Goal: Check status: Check status

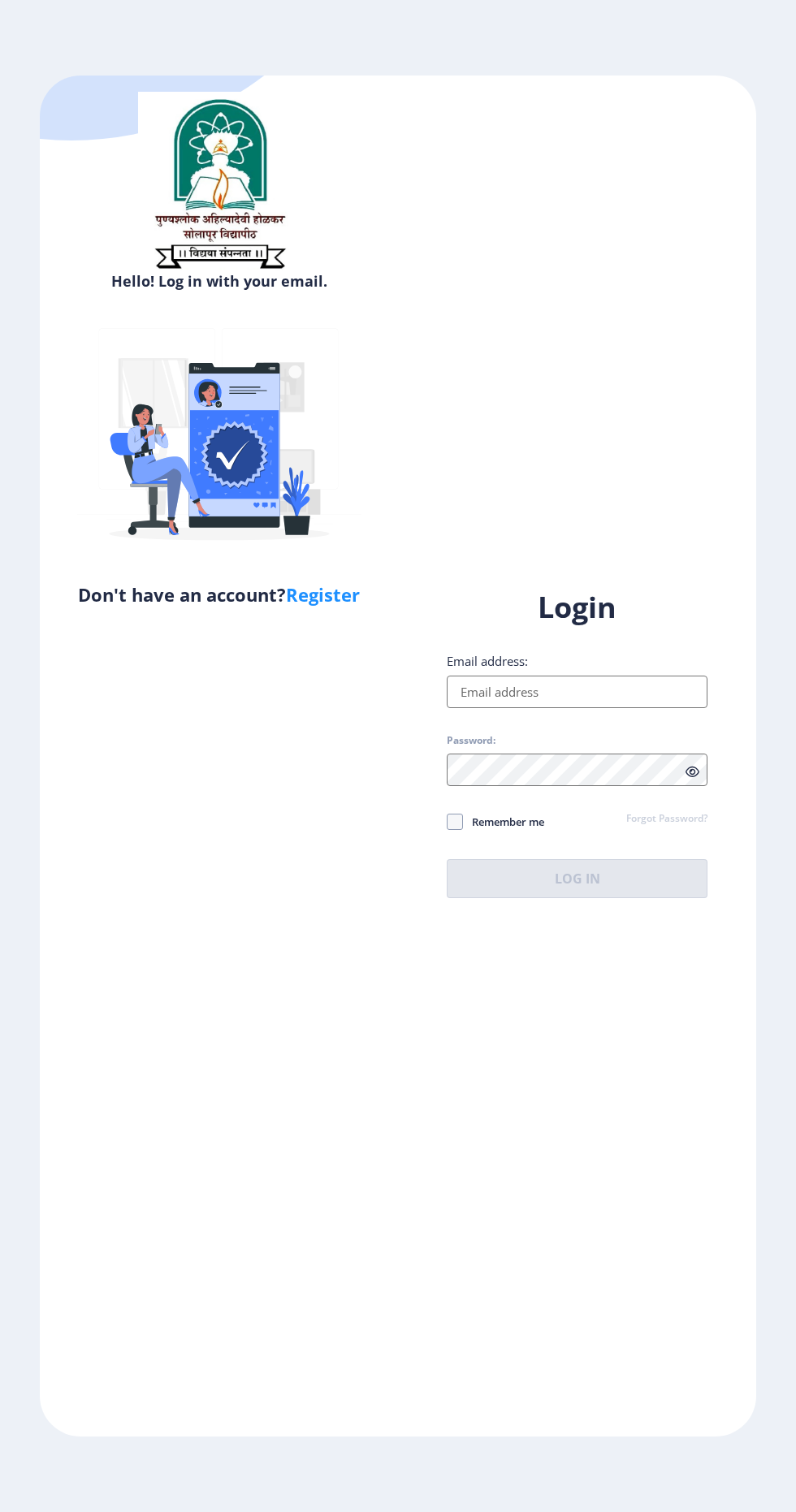
click at [615, 708] on input "Email address:" at bounding box center [577, 692] width 261 height 33
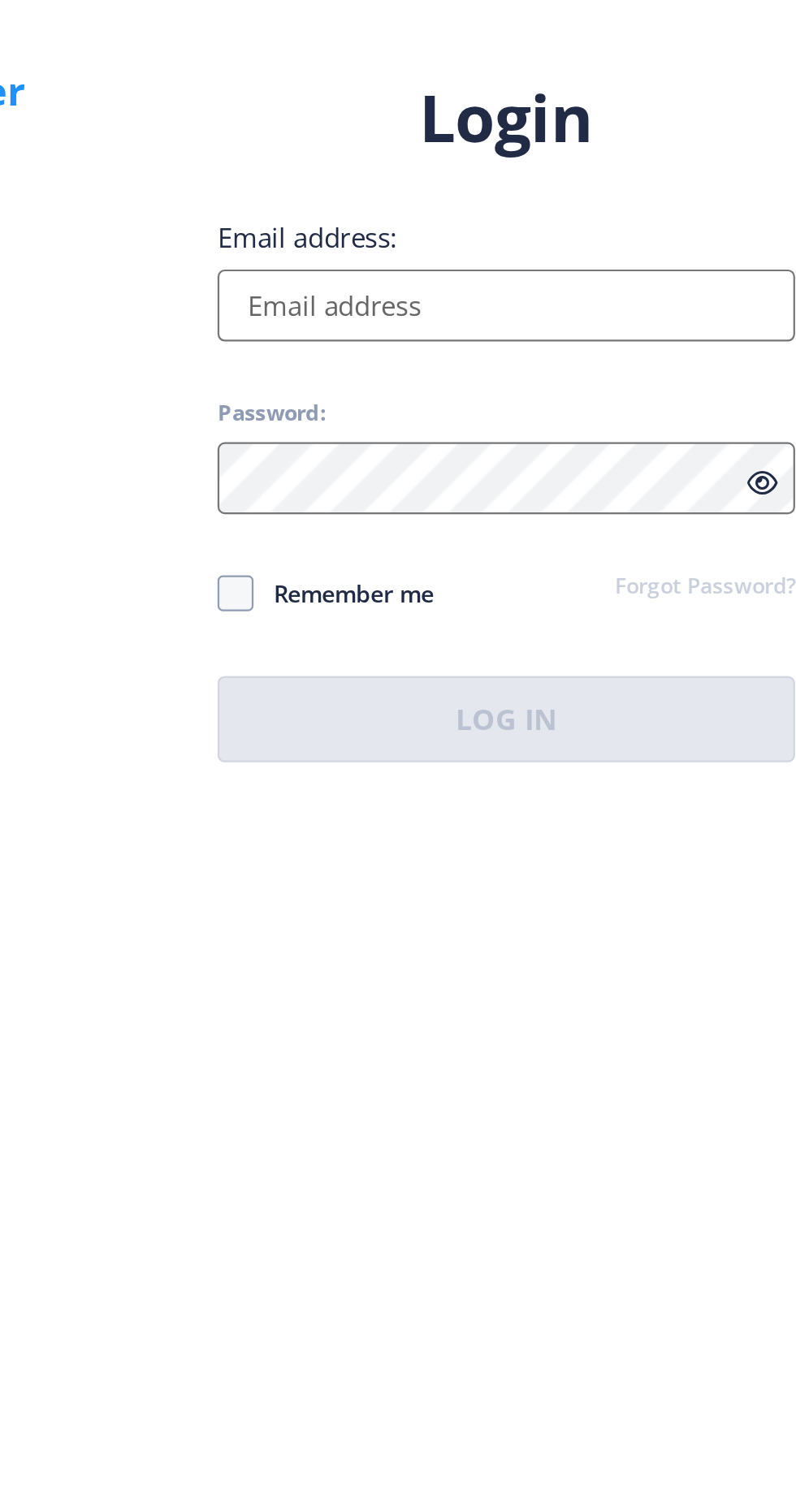
type input "[EMAIL_ADDRESS][DOMAIN_NAME]"
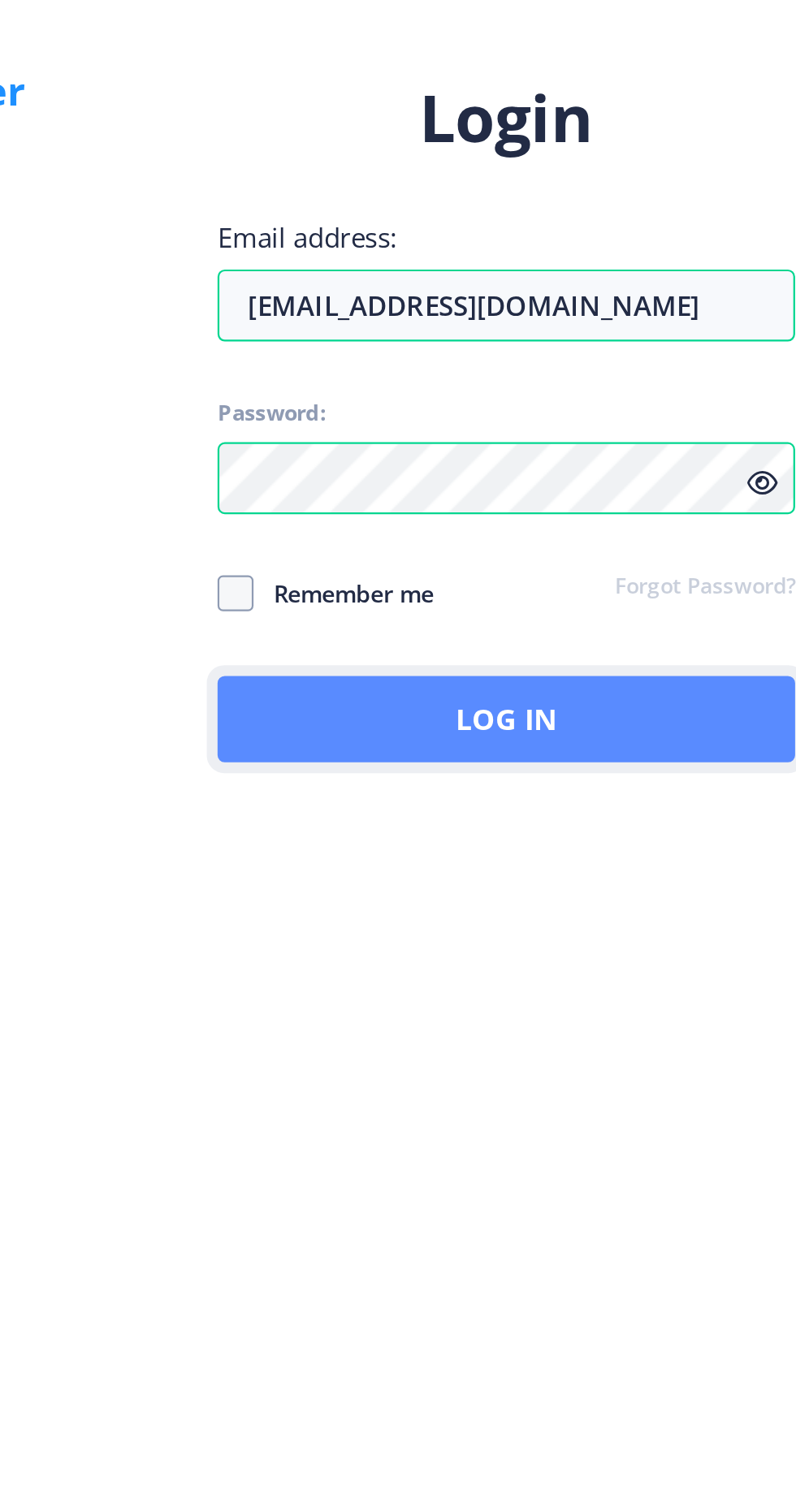
click at [602, 898] on button "Log In" at bounding box center [577, 878] width 261 height 39
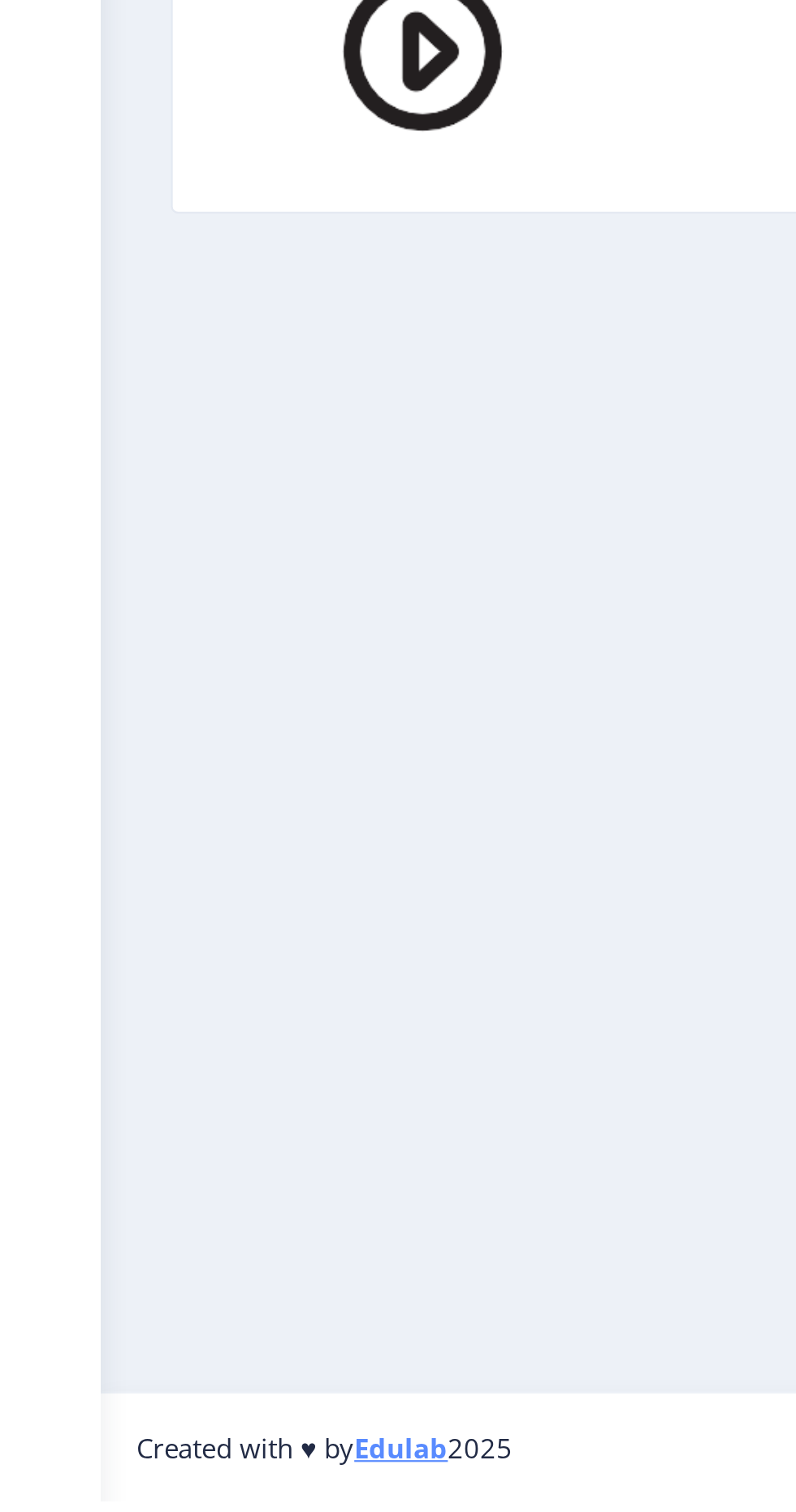
scroll to position [62, 0]
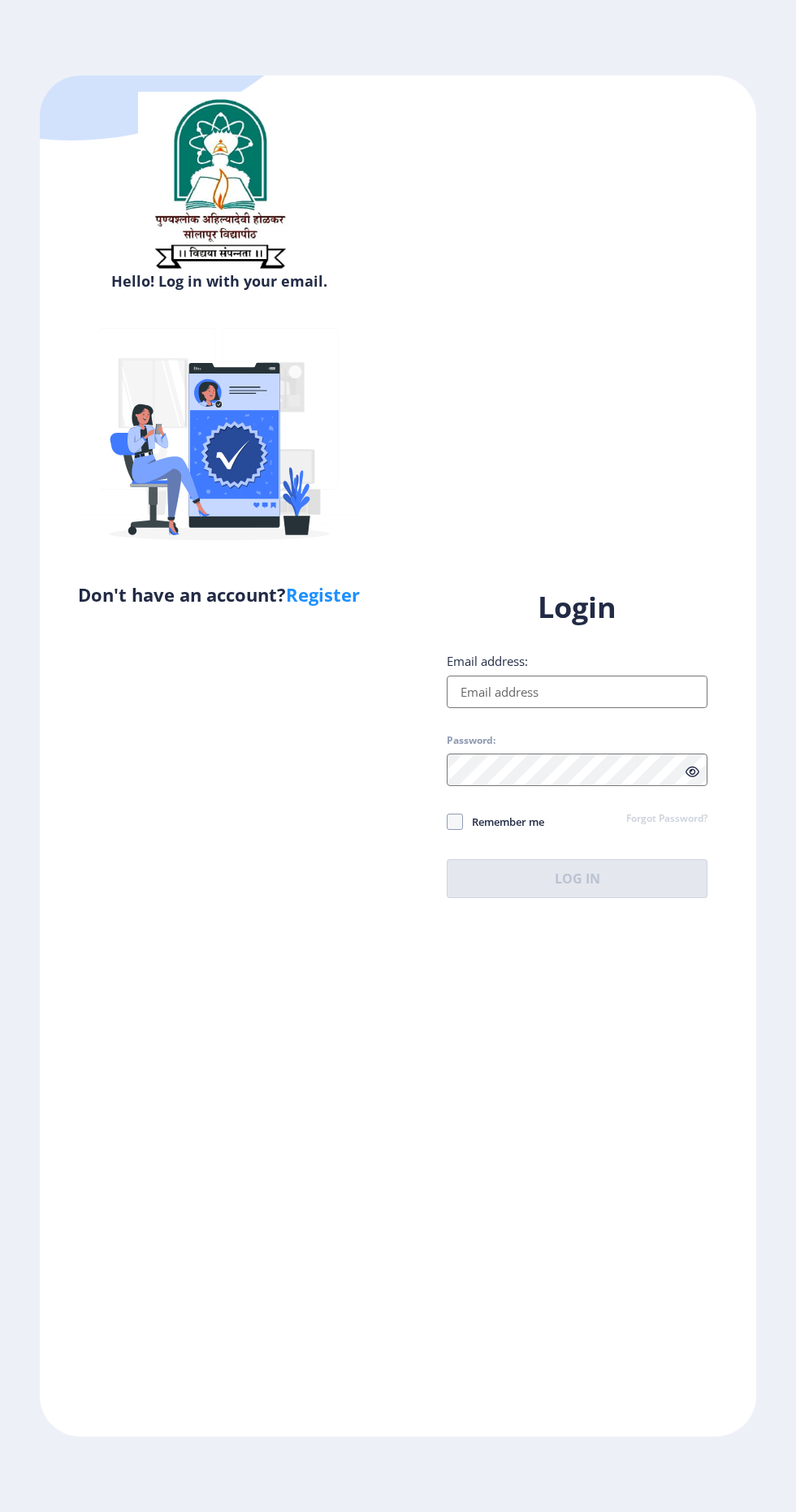
click at [616, 708] on input "Email address:" at bounding box center [577, 692] width 261 height 33
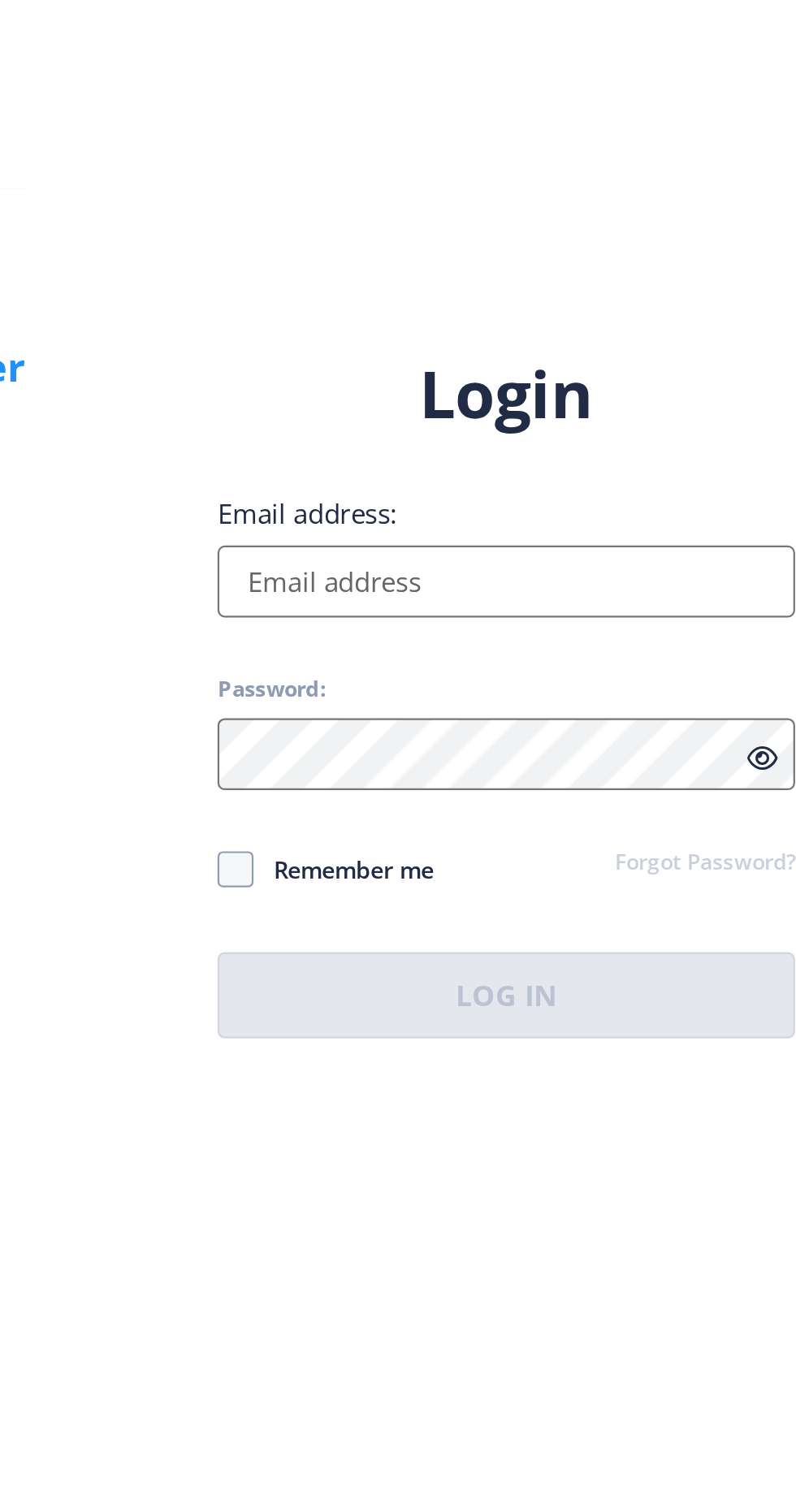
type input "[EMAIL_ADDRESS][DOMAIN_NAME]"
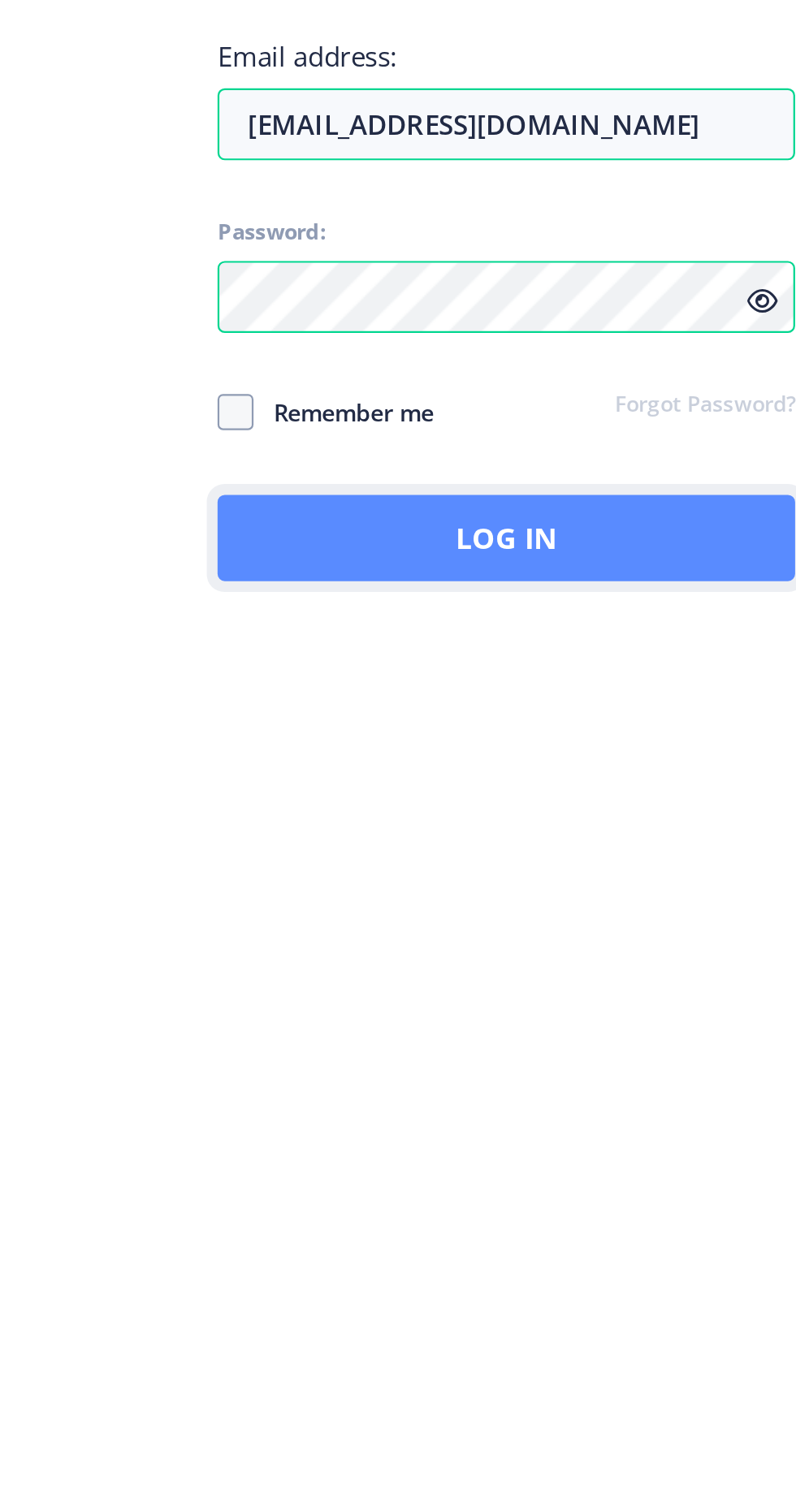
click at [625, 898] on button "Log In" at bounding box center [577, 878] width 261 height 39
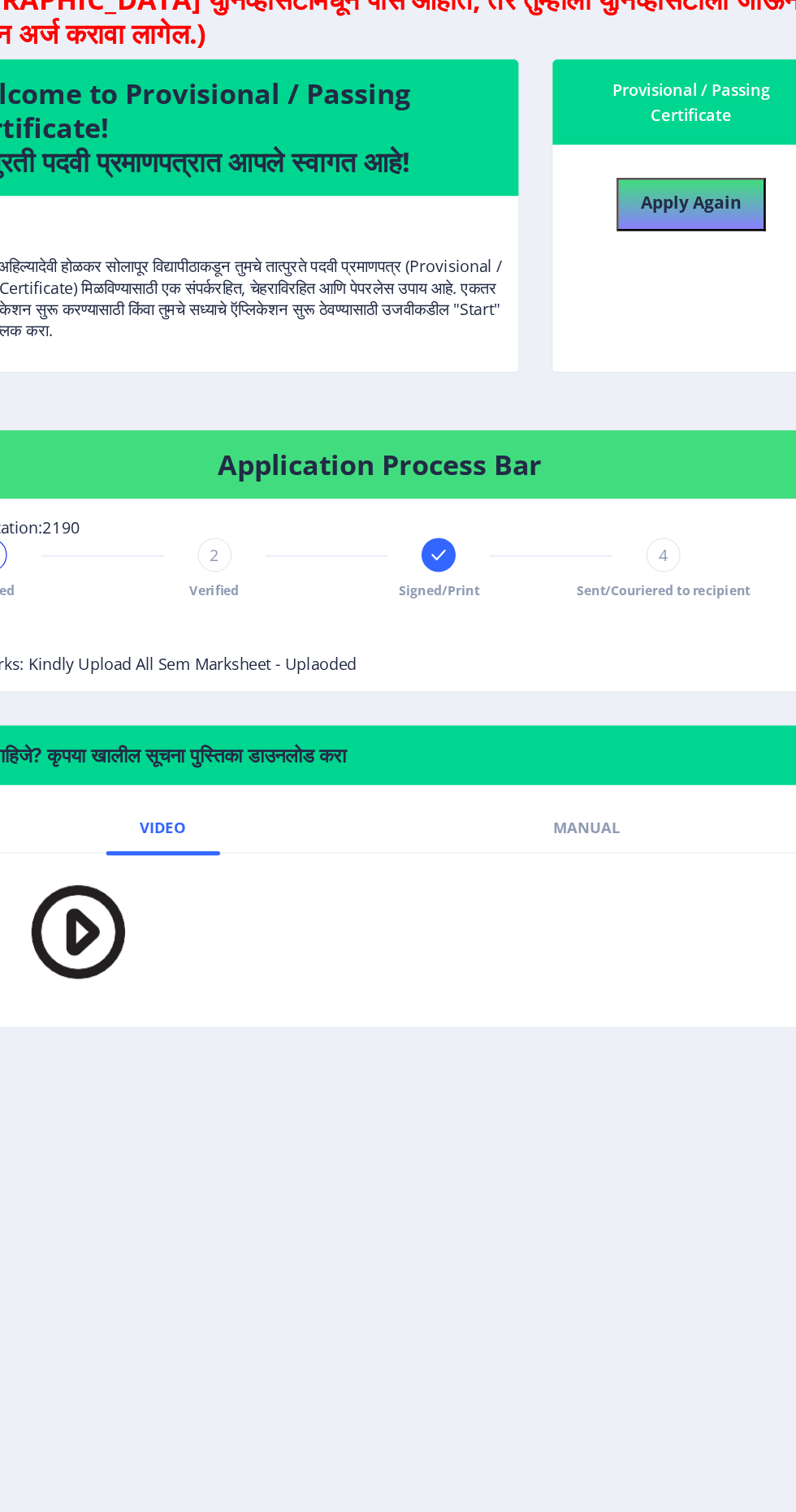
scroll to position [2, 0]
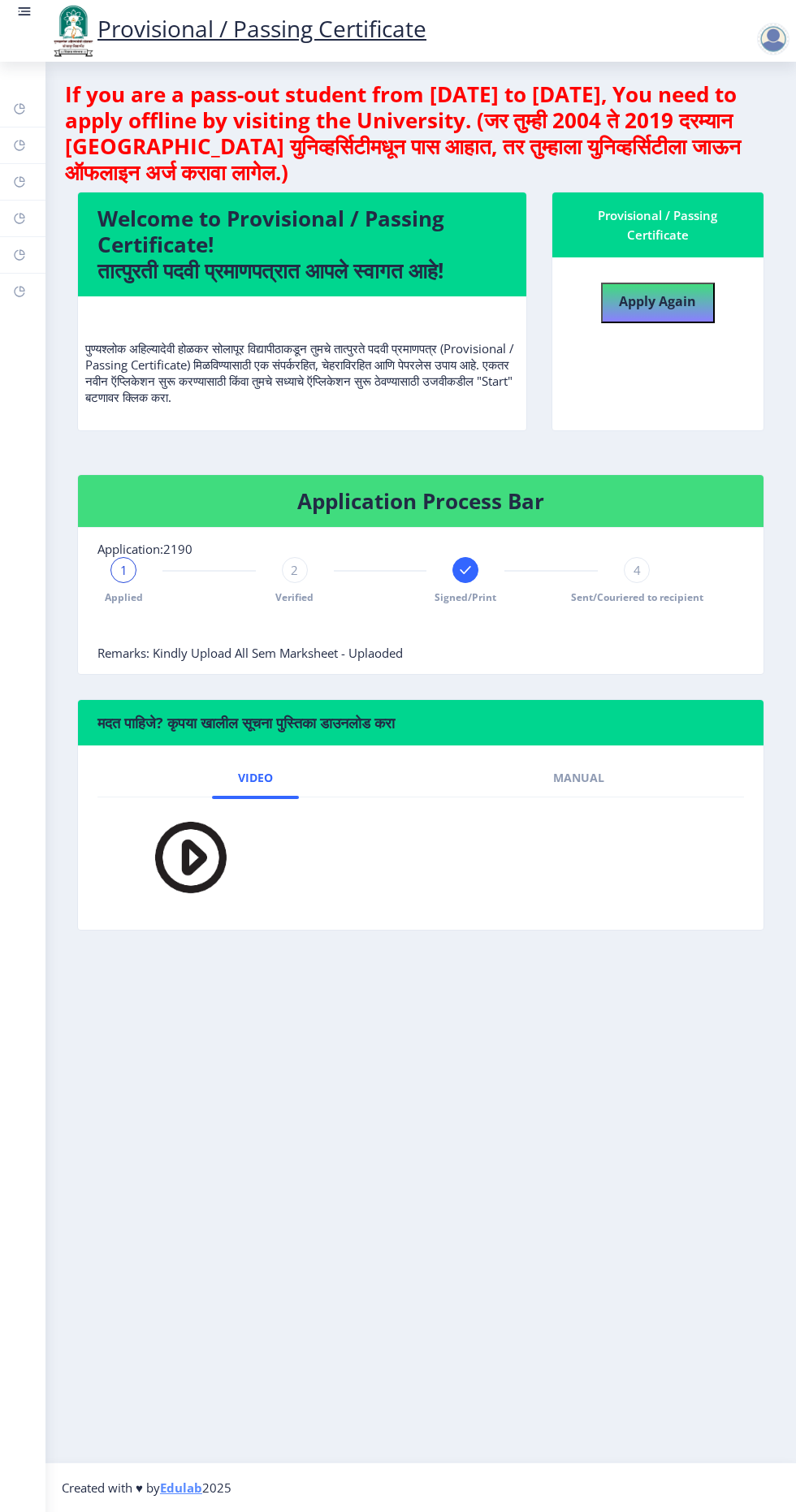
click at [578, 566] on div "1 Applied 2 Verified Signed/Print 4 Sent/Couriered to recipient" at bounding box center [380, 580] width 565 height 47
click at [667, 592] on span "Sent/Couriered to recipient" at bounding box center [636, 597] width 132 height 14
click at [55, 35] on img at bounding box center [73, 31] width 48 height 55
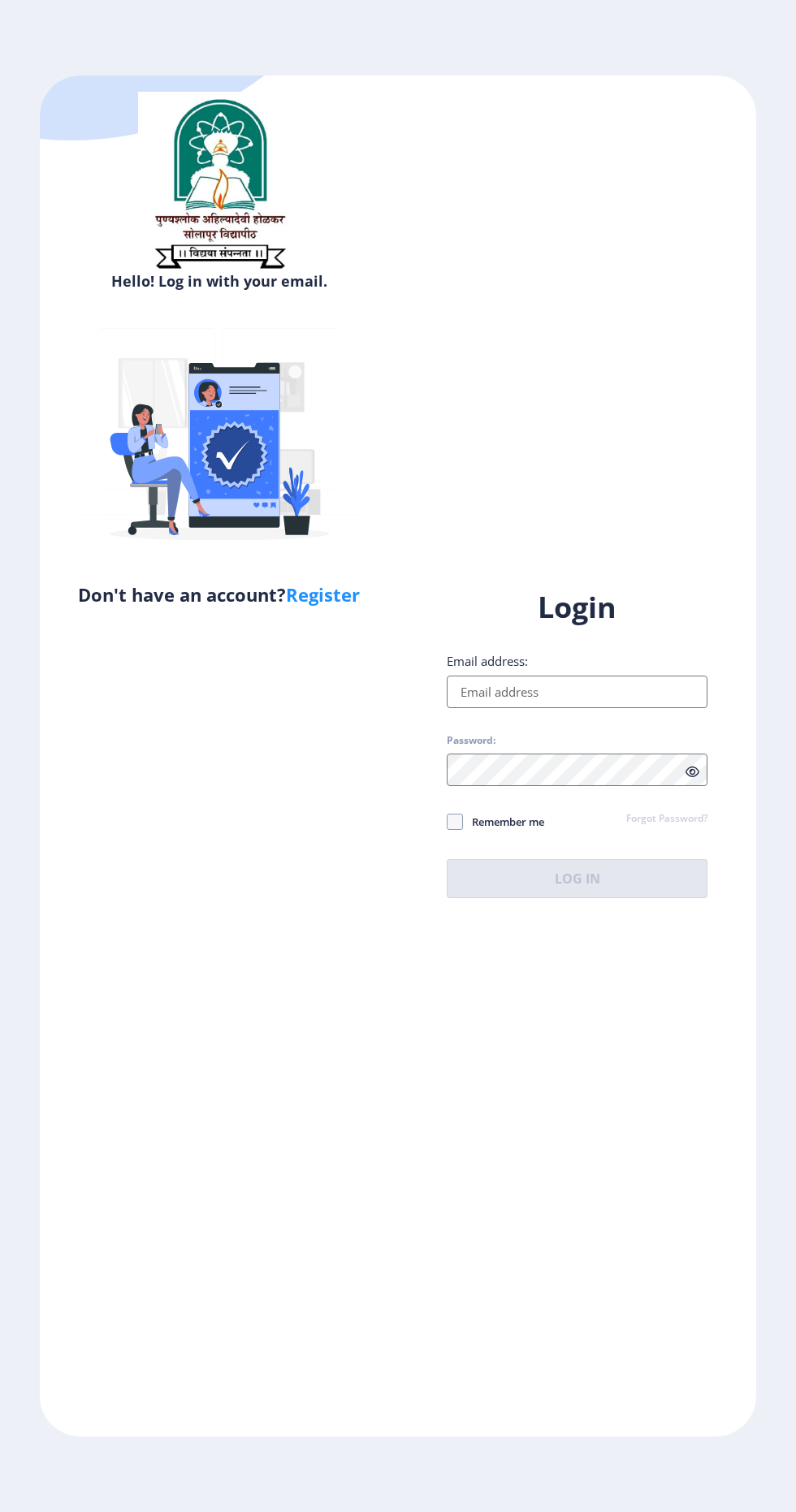
click at [610, 708] on input "Email address:" at bounding box center [577, 692] width 261 height 33
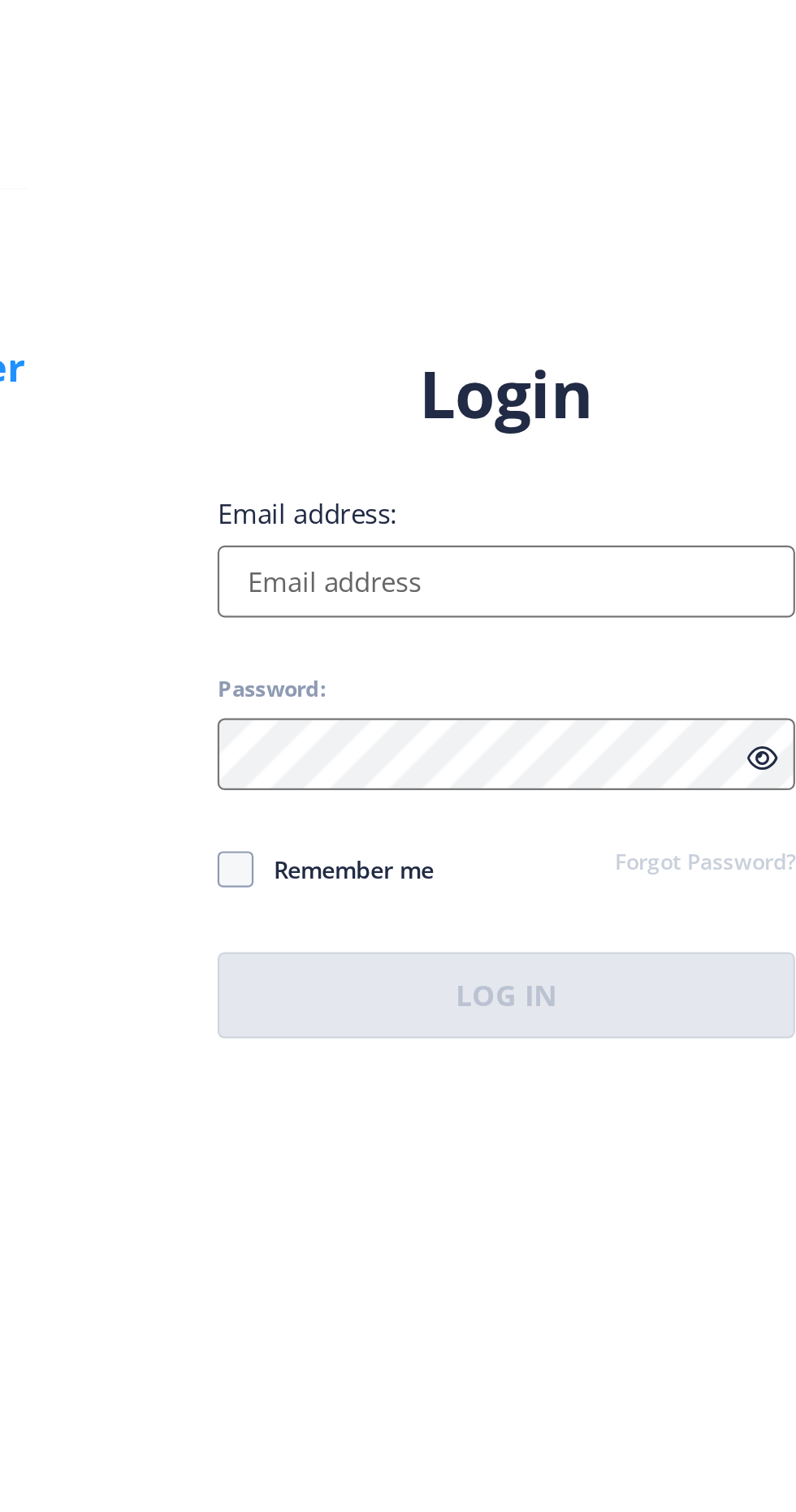
type input "[EMAIL_ADDRESS][DOMAIN_NAME]"
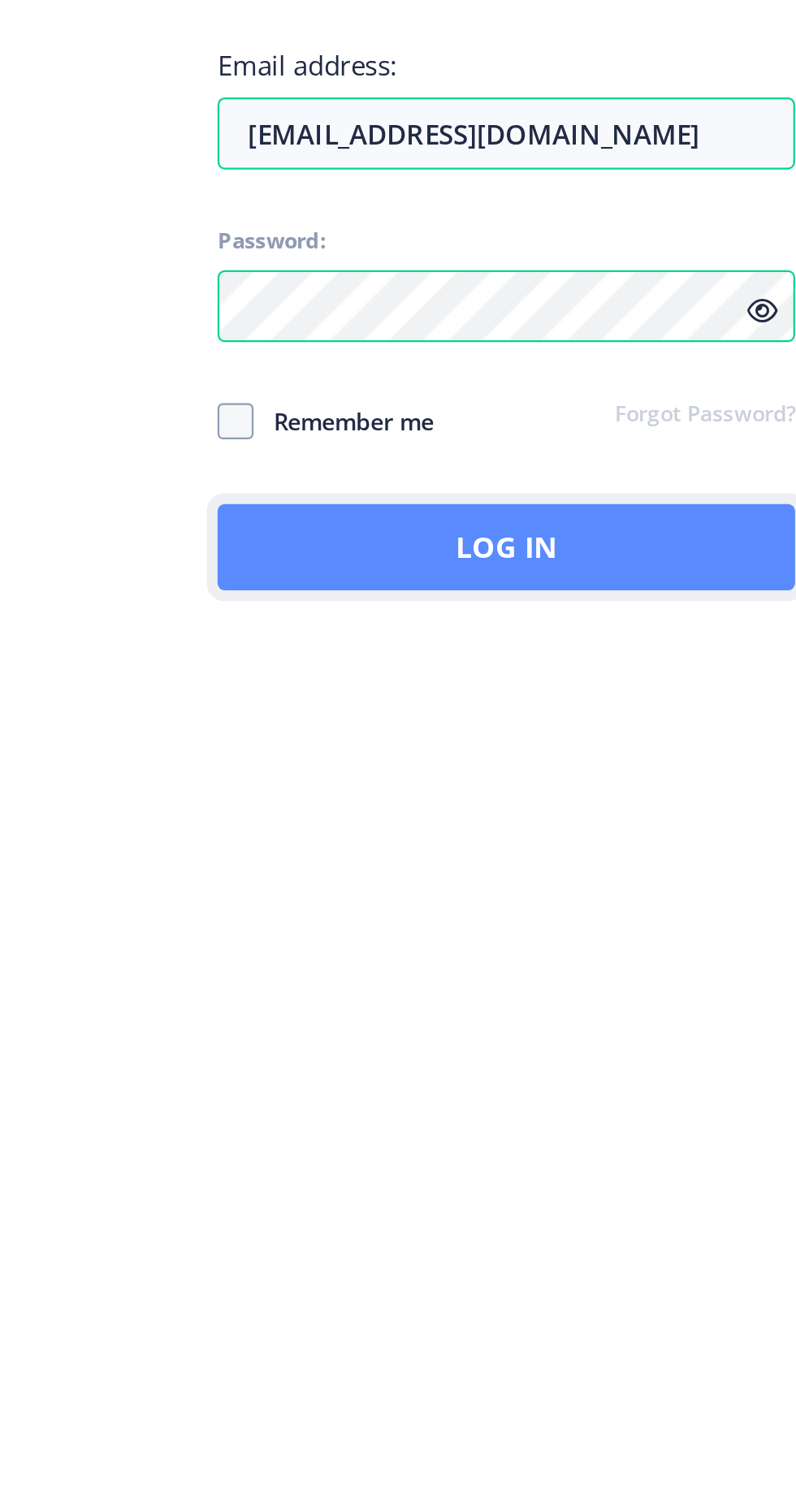
click at [645, 898] on button "Log In" at bounding box center [577, 878] width 261 height 39
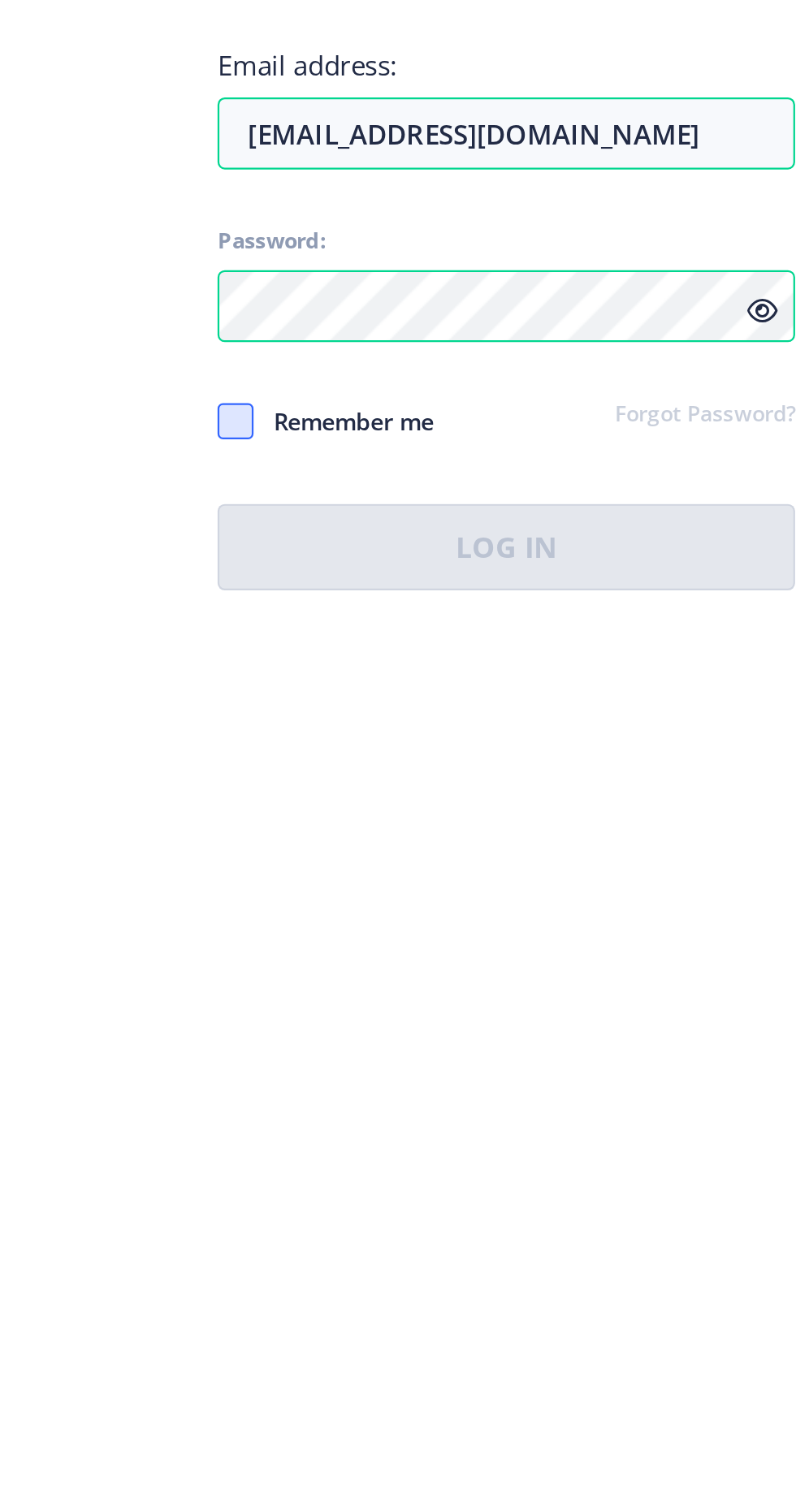
click at [462, 830] on span at bounding box center [454, 822] width 16 height 16
click at [447, 822] on input "Remember me" at bounding box center [446, 821] width 1 height 1
checkbox input "true"
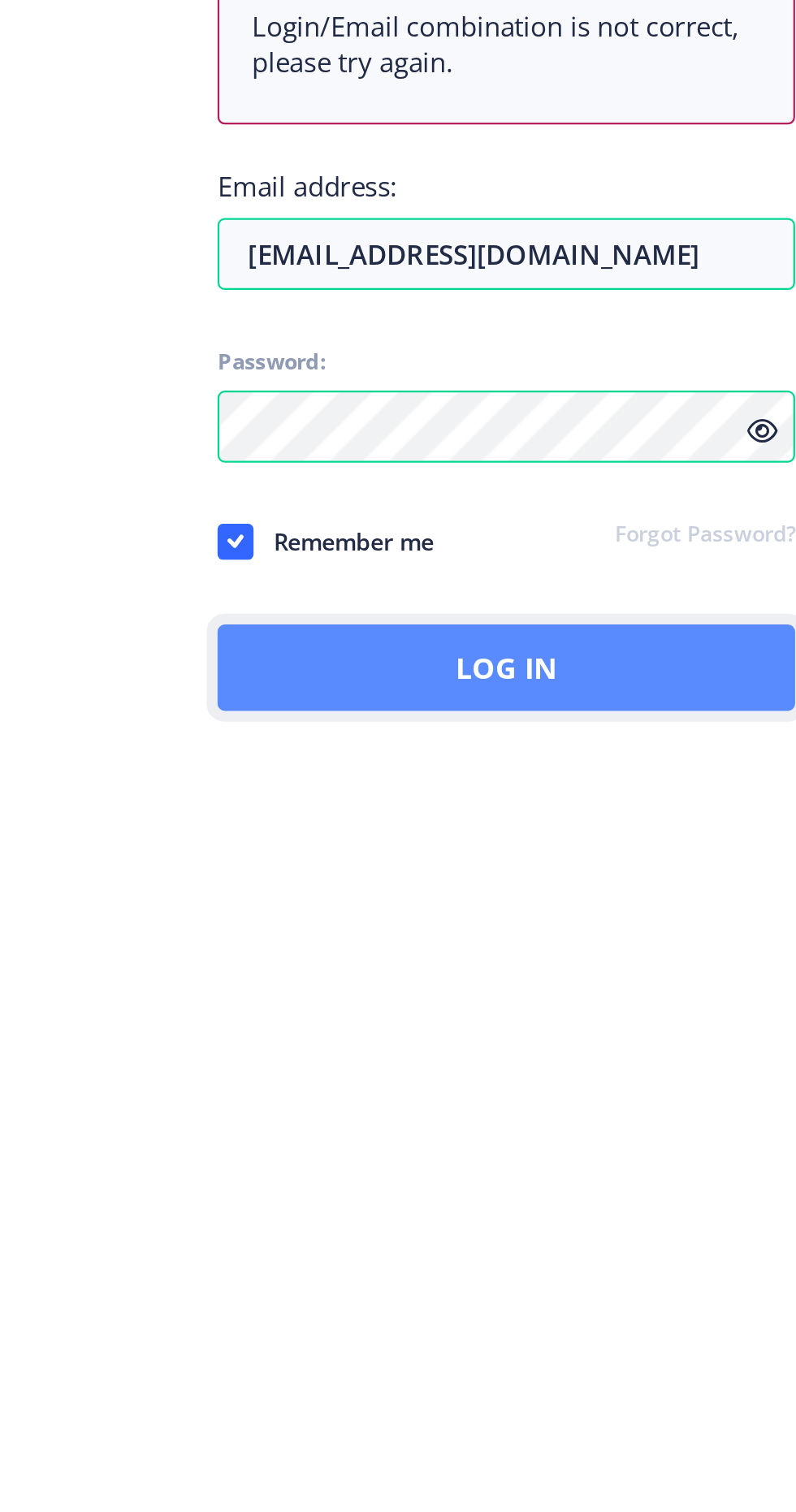
click at [632, 953] on button "Log In" at bounding box center [577, 932] width 261 height 39
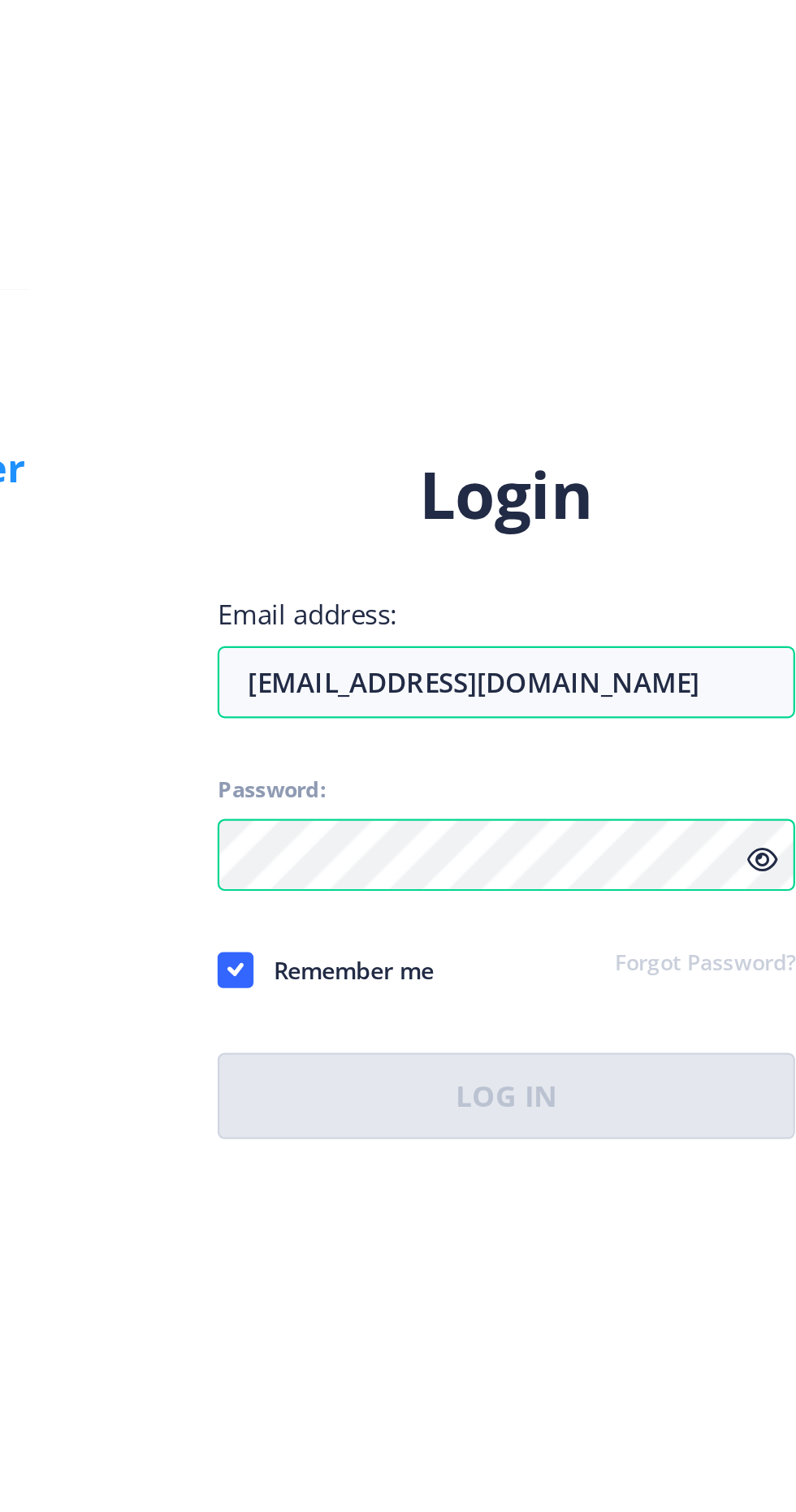
click at [692, 778] on icon at bounding box center [692, 772] width 14 height 12
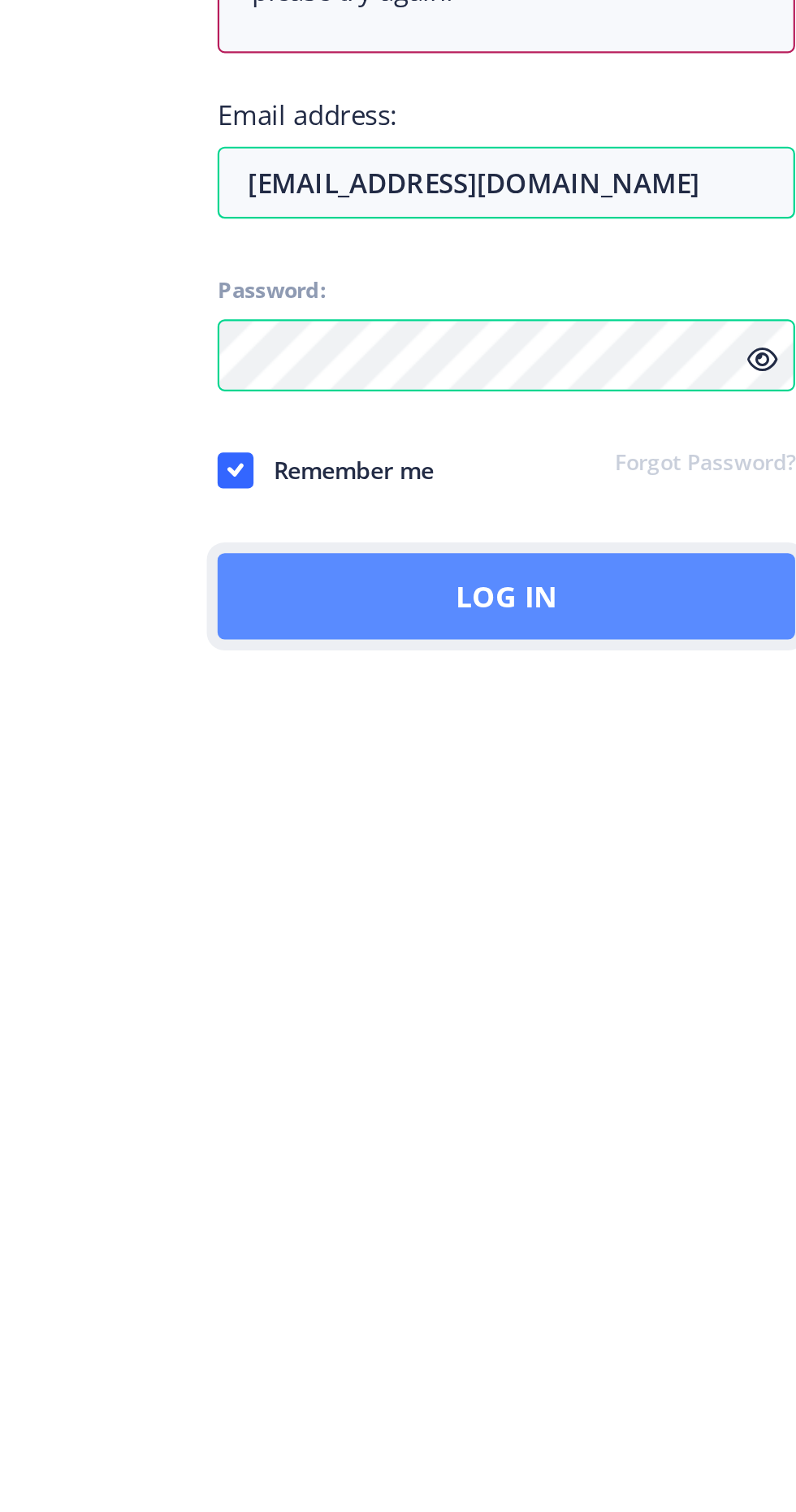
click at [651, 953] on button "Log In" at bounding box center [577, 932] width 261 height 39
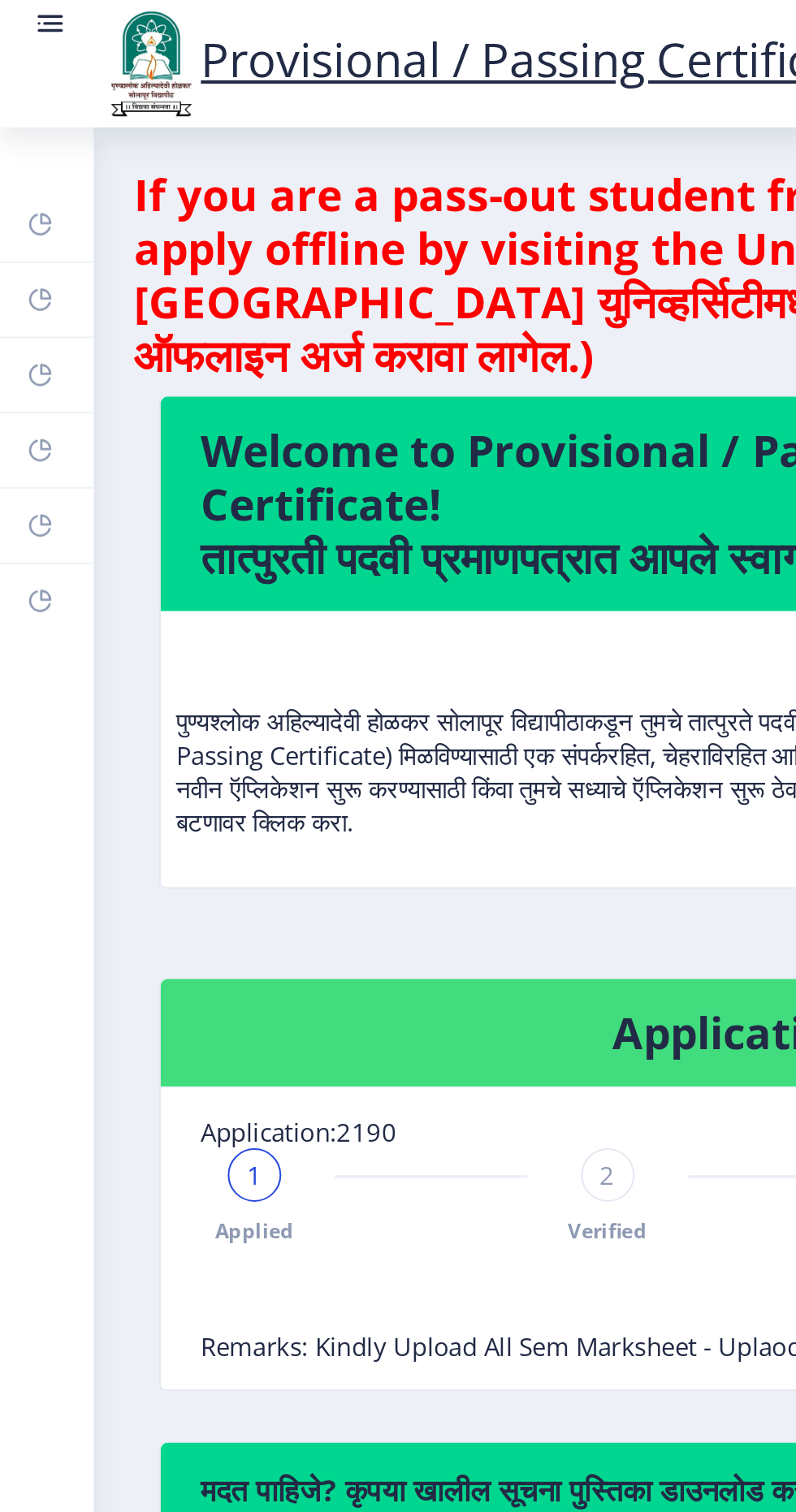
click at [28, 26] on link at bounding box center [24, 31] width 16 height 55
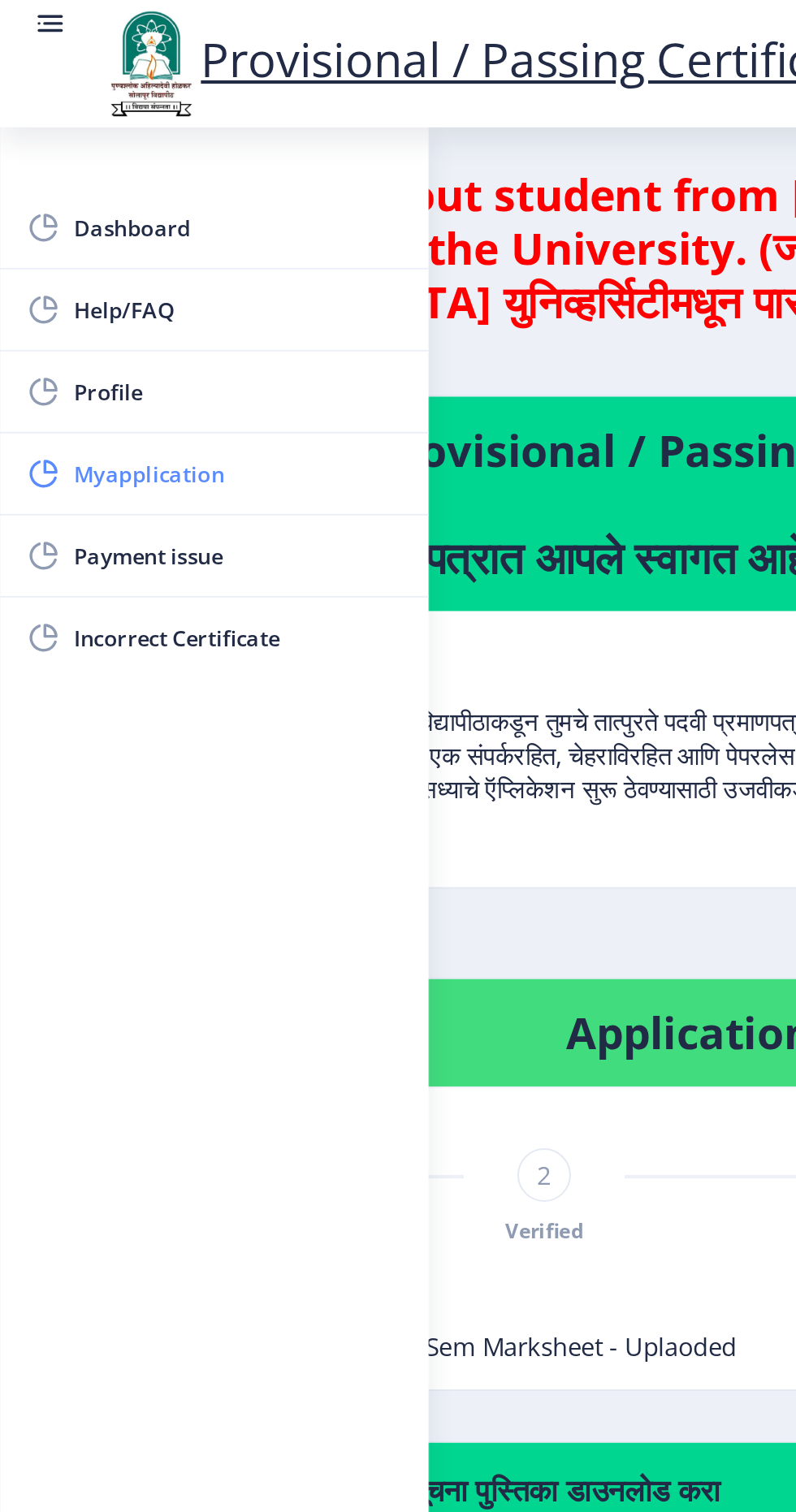
click at [146, 224] on span "Myapplication" at bounding box center [115, 230] width 159 height 20
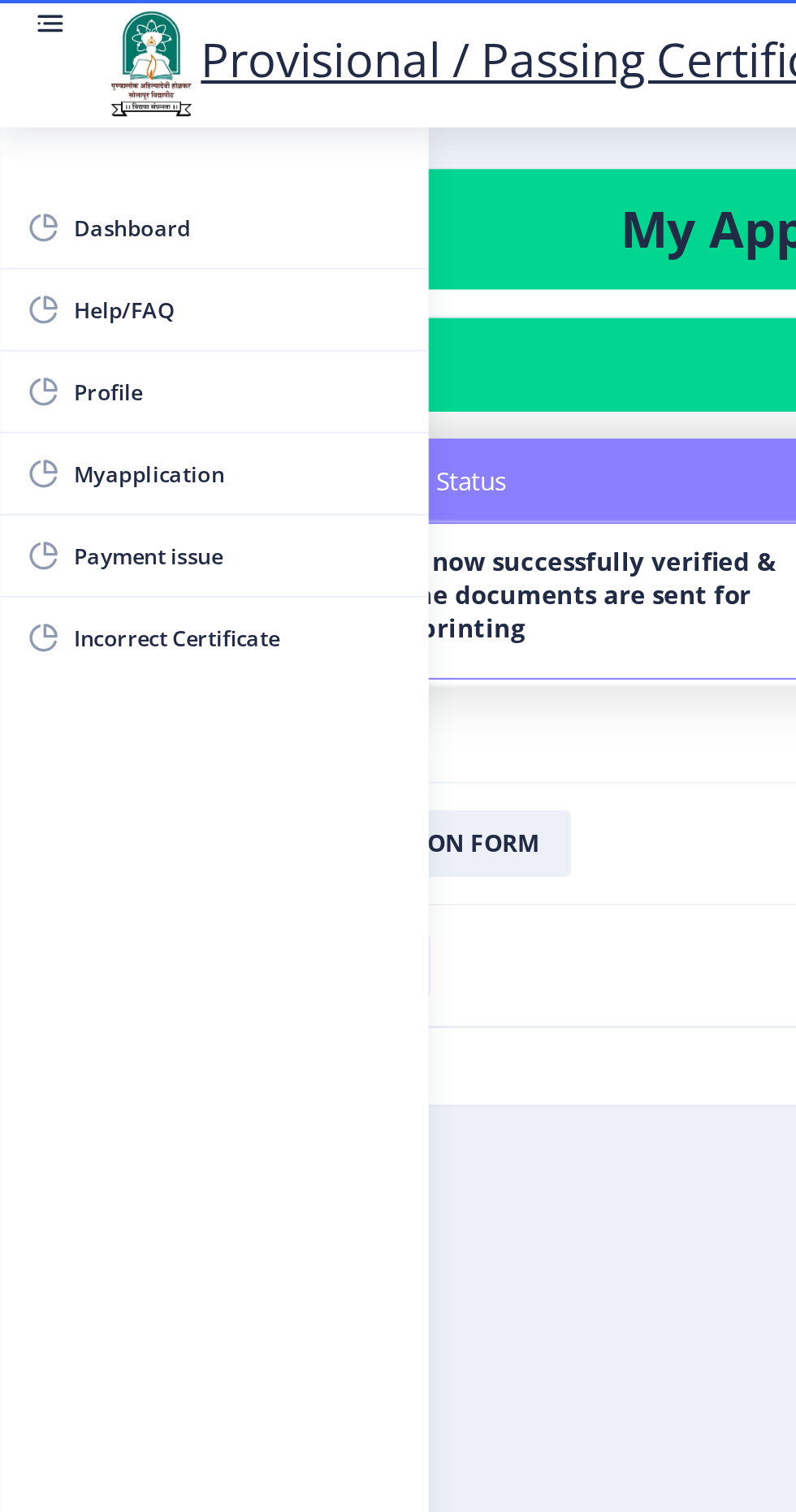
click at [313, 336] on nb-card-body "Status Notes Status Your documents are now successfully verified & digitally si…" at bounding box center [398, 289] width 715 height 180
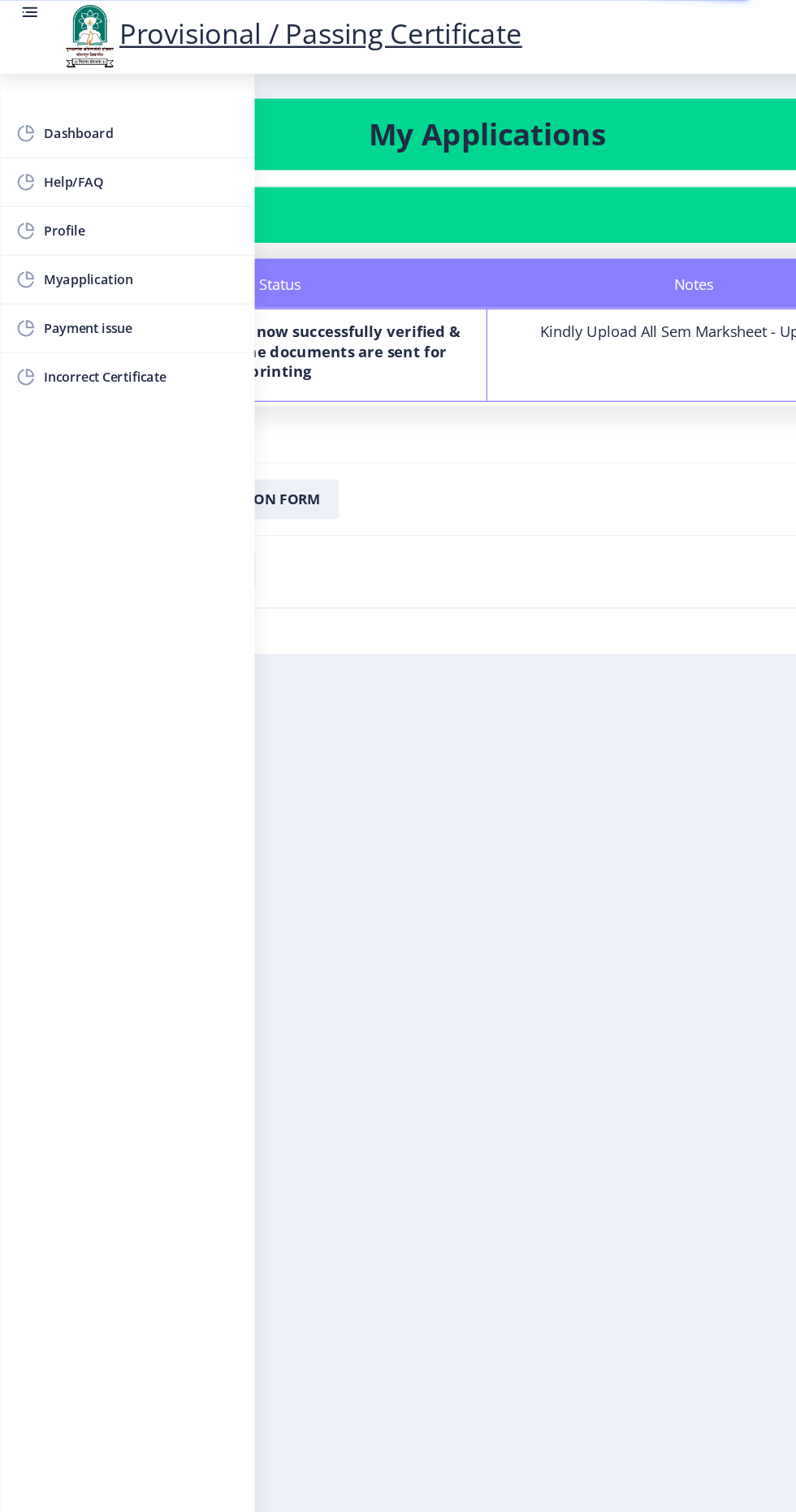
click at [496, 449] on nb-card-footer "Download Receipt" at bounding box center [398, 468] width 715 height 60
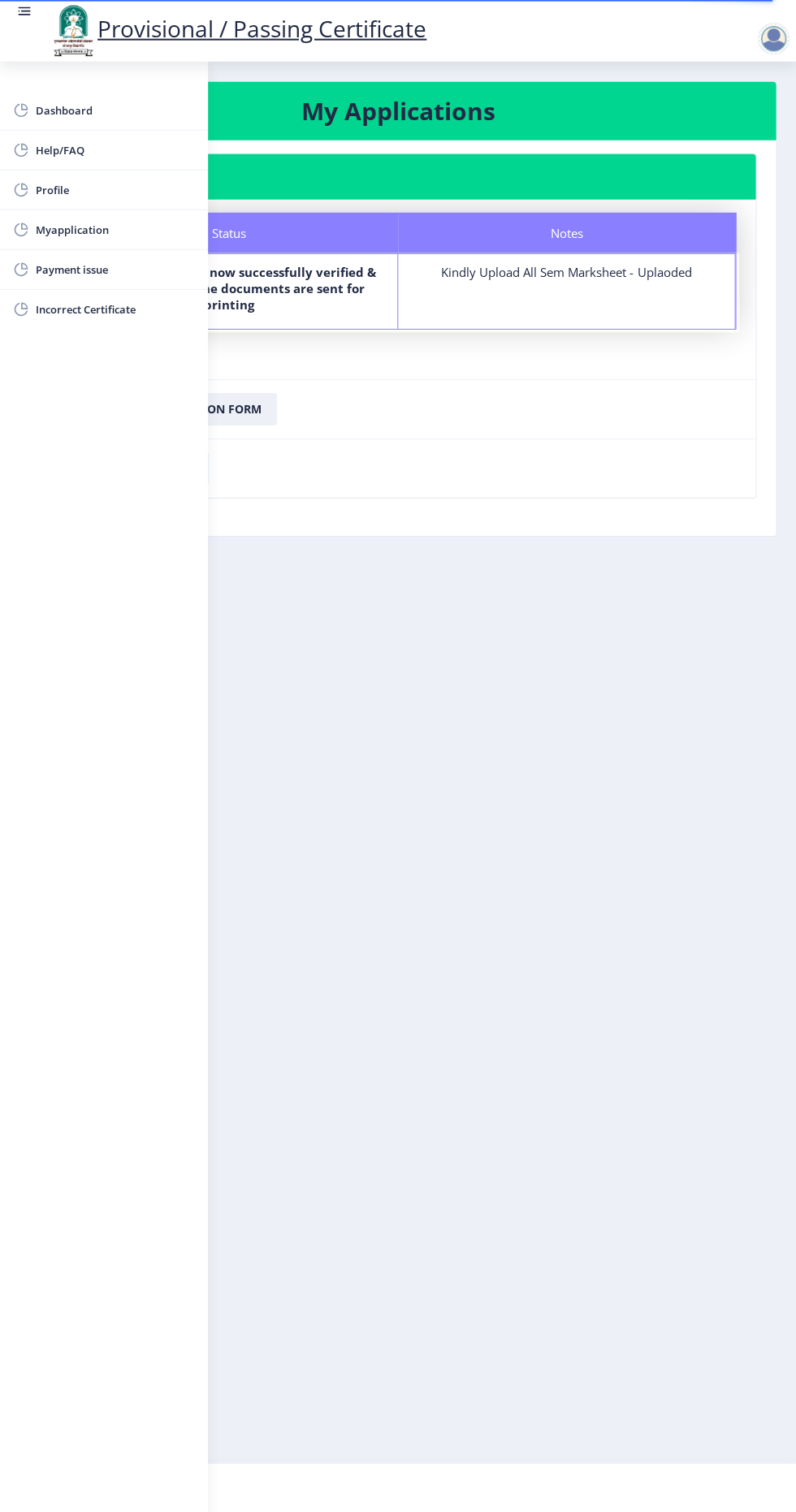
click at [445, 377] on nb-card-body "Status Notes Status Your documents are now successfully verified & digitally si…" at bounding box center [398, 289] width 715 height 180
click at [82, 96] on link "Dashboard" at bounding box center [104, 110] width 208 height 39
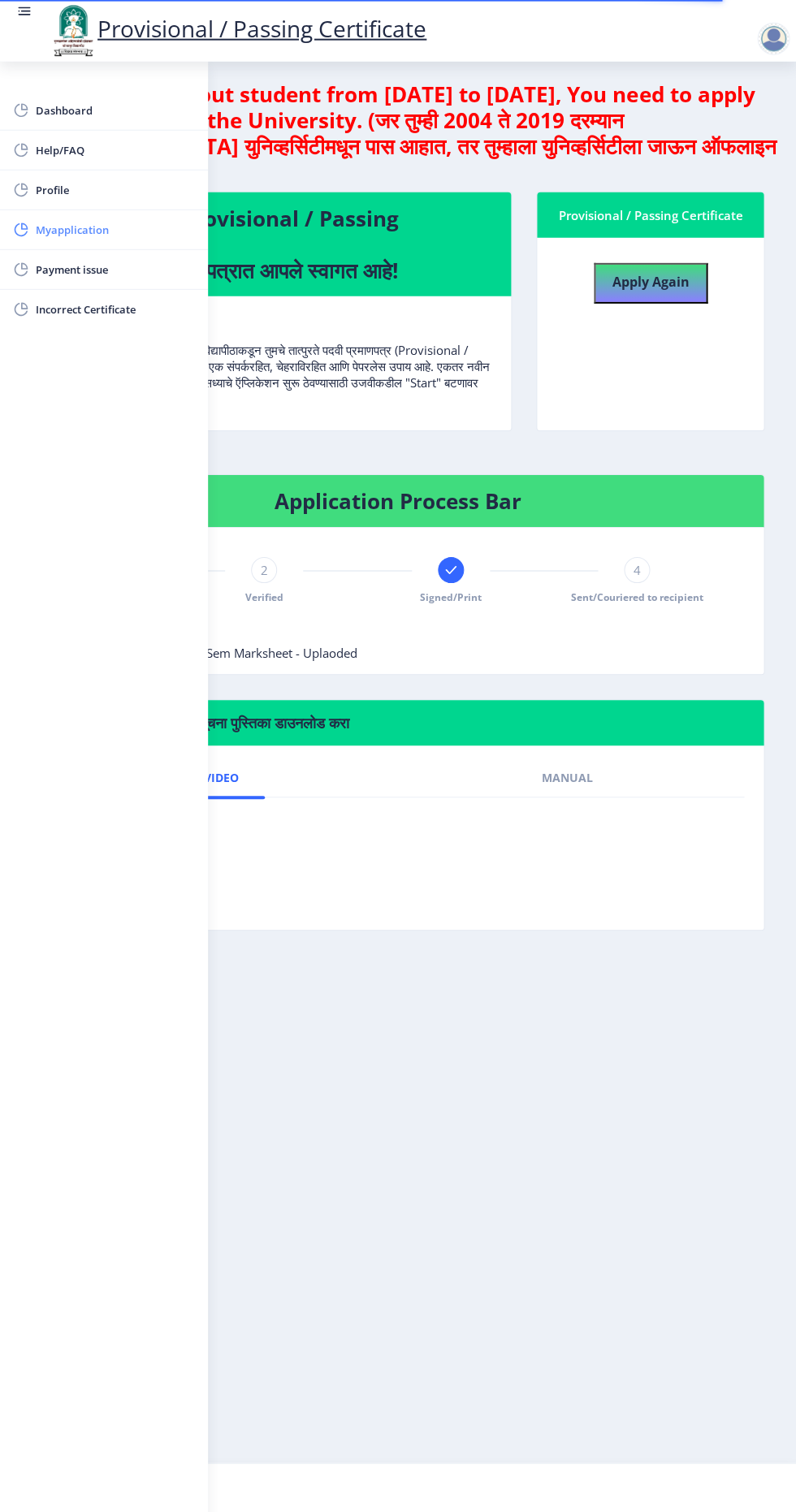
click at [149, 224] on span "Myapplication" at bounding box center [115, 230] width 159 height 20
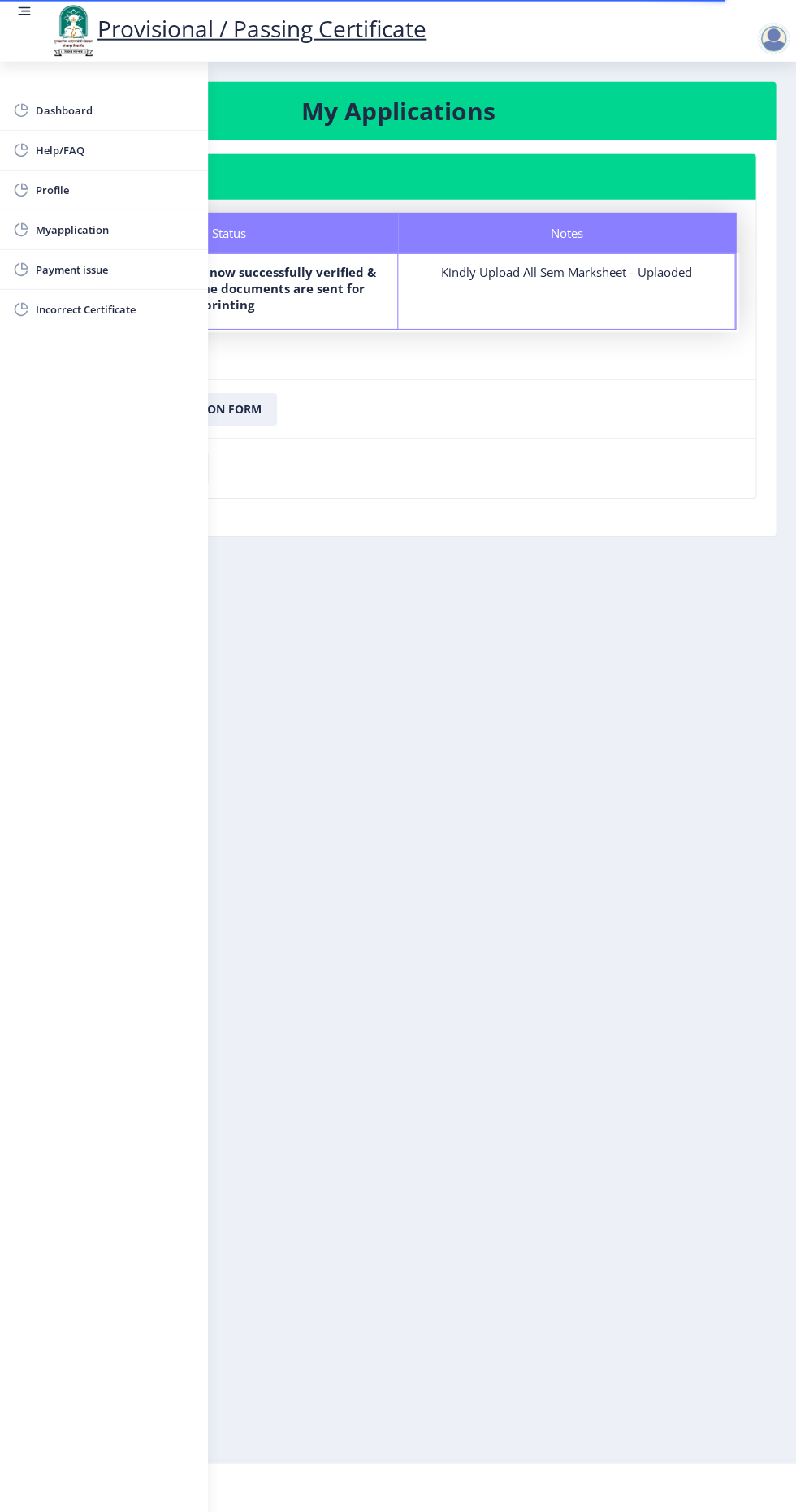
click at [23, 31] on link at bounding box center [24, 31] width 16 height 55
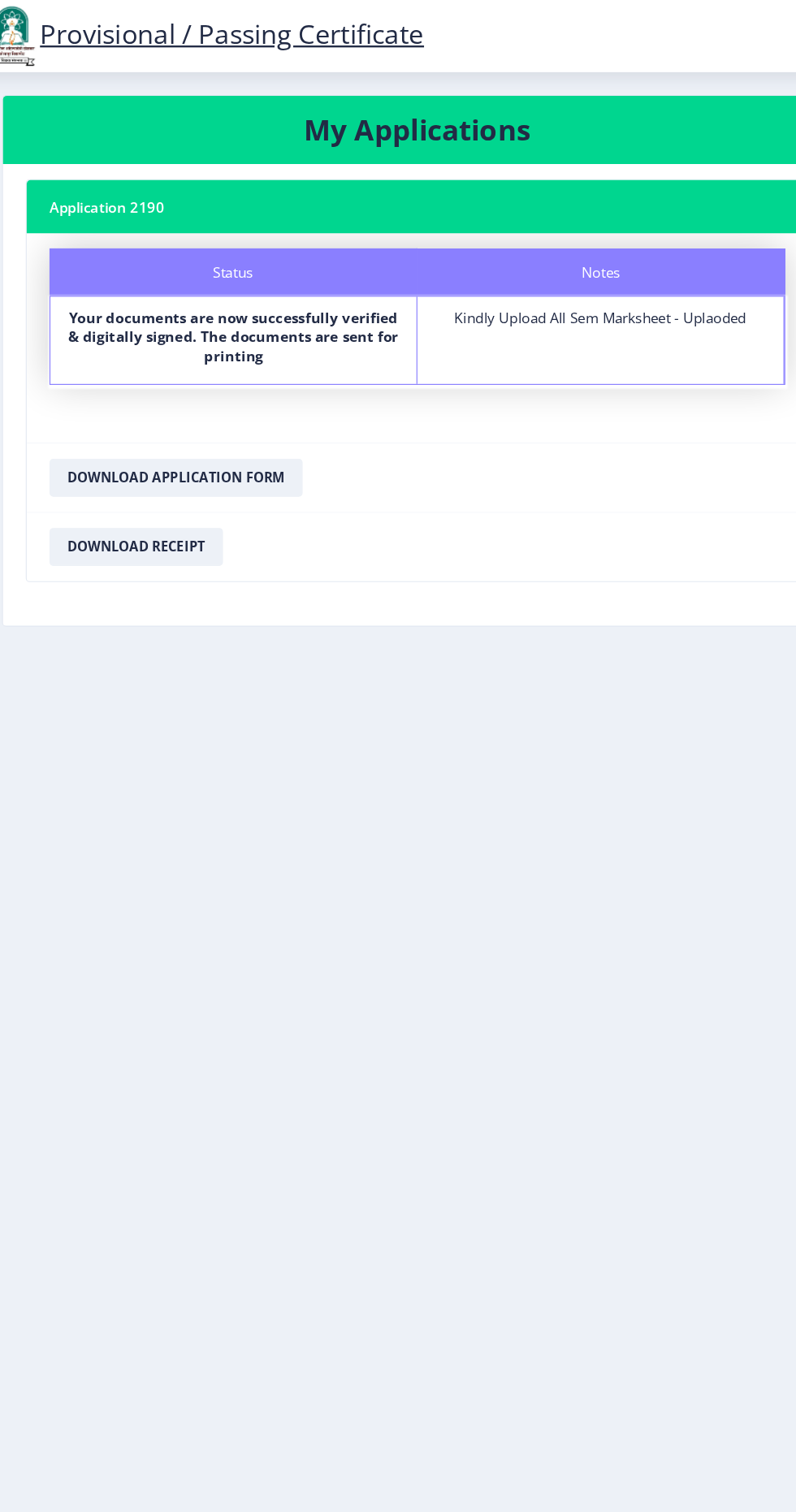
click at [425, 289] on div "Notes Kindly Upload All Sem Marksheet - Uplaoded" at bounding box center [578, 291] width 314 height 75
click at [209, 26] on link "Provisional / Passing Certificate" at bounding box center [237, 28] width 377 height 31
click at [224, 301] on label "Your documents are now successfully verified & digitally signed. The documents …" at bounding box center [262, 288] width 284 height 48
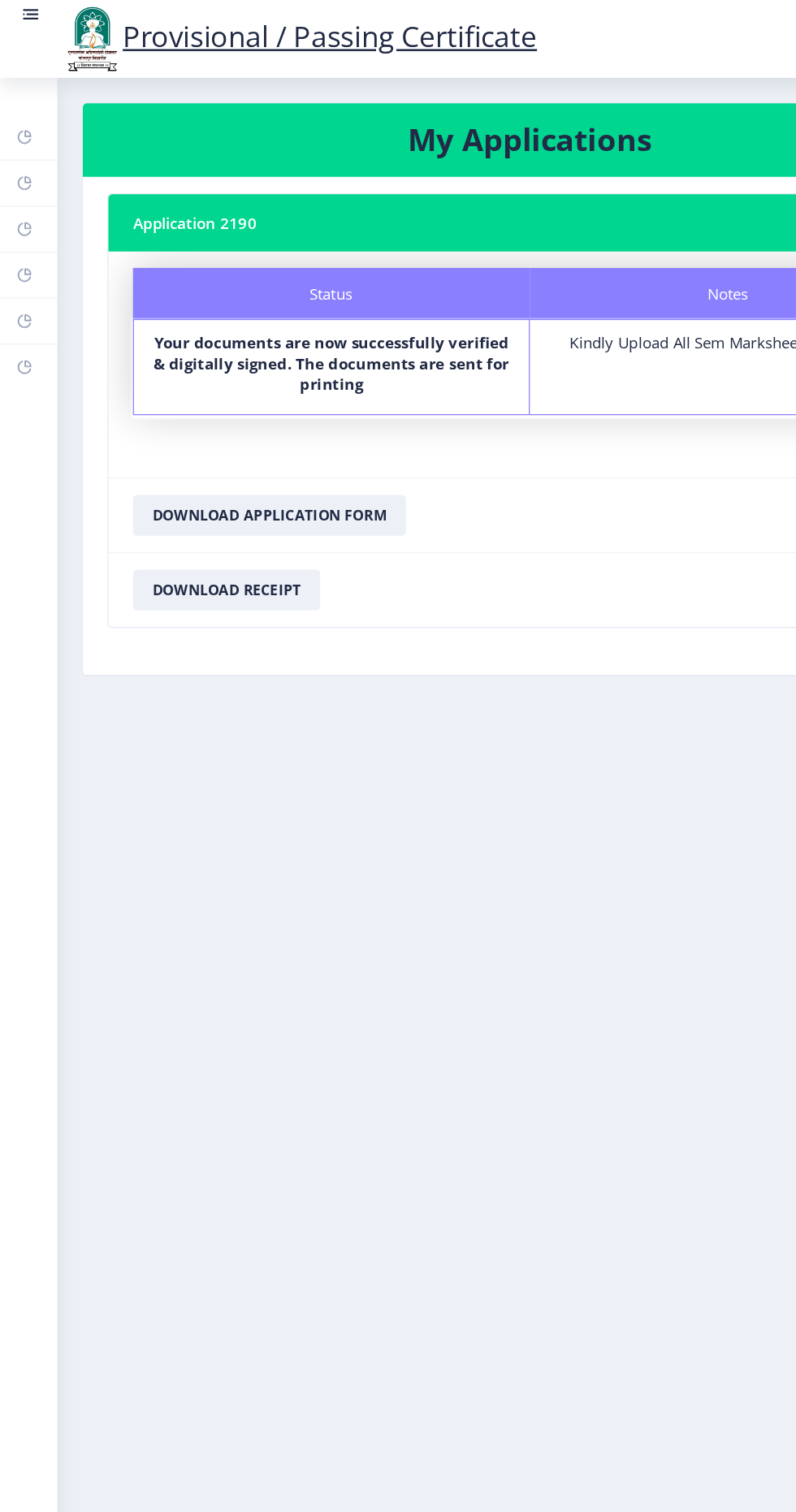
click at [19, 11] on circle at bounding box center [20, 11] width 2 height 2
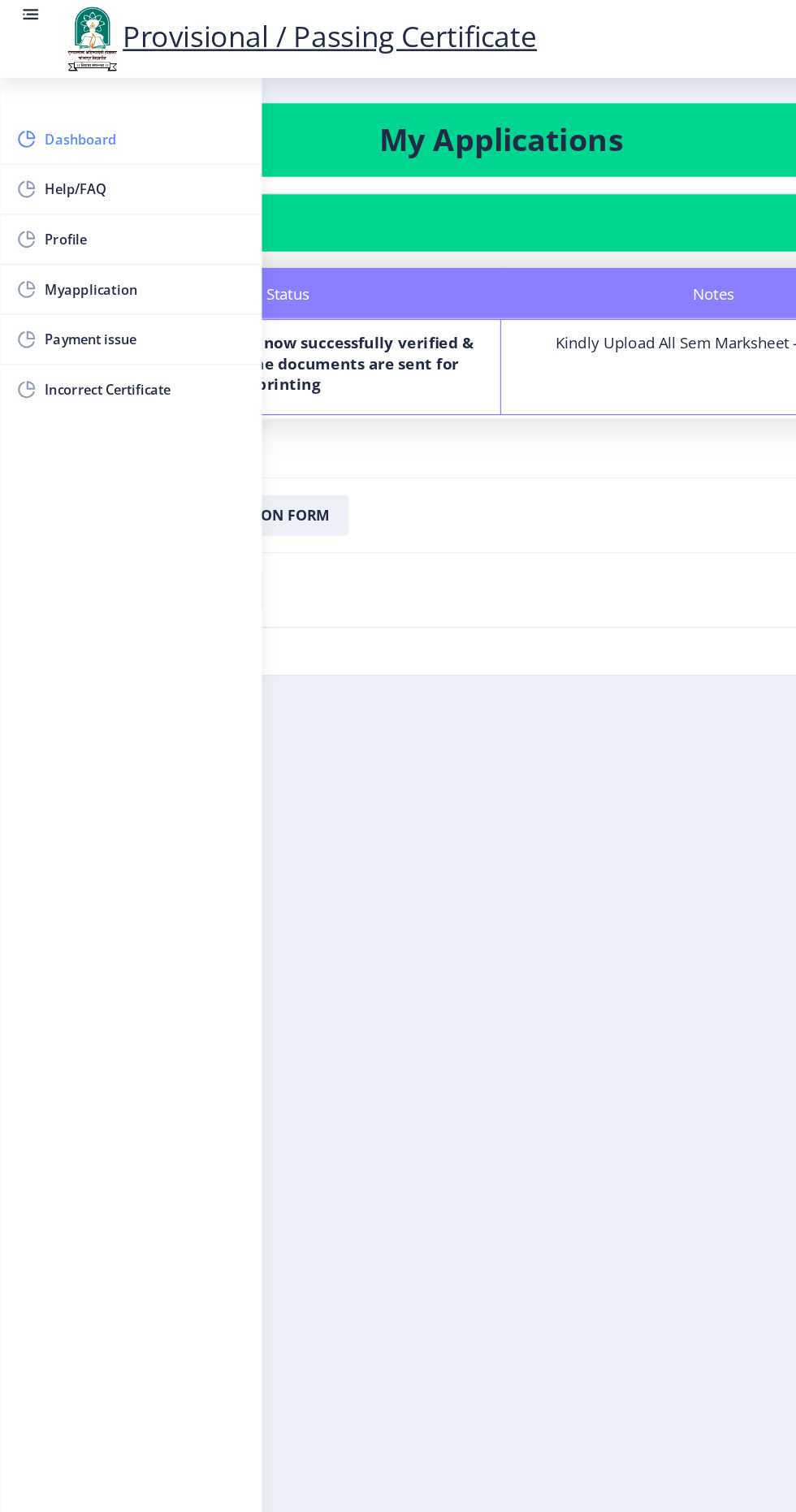
click at [47, 108] on span "Dashboard" at bounding box center [115, 110] width 159 height 20
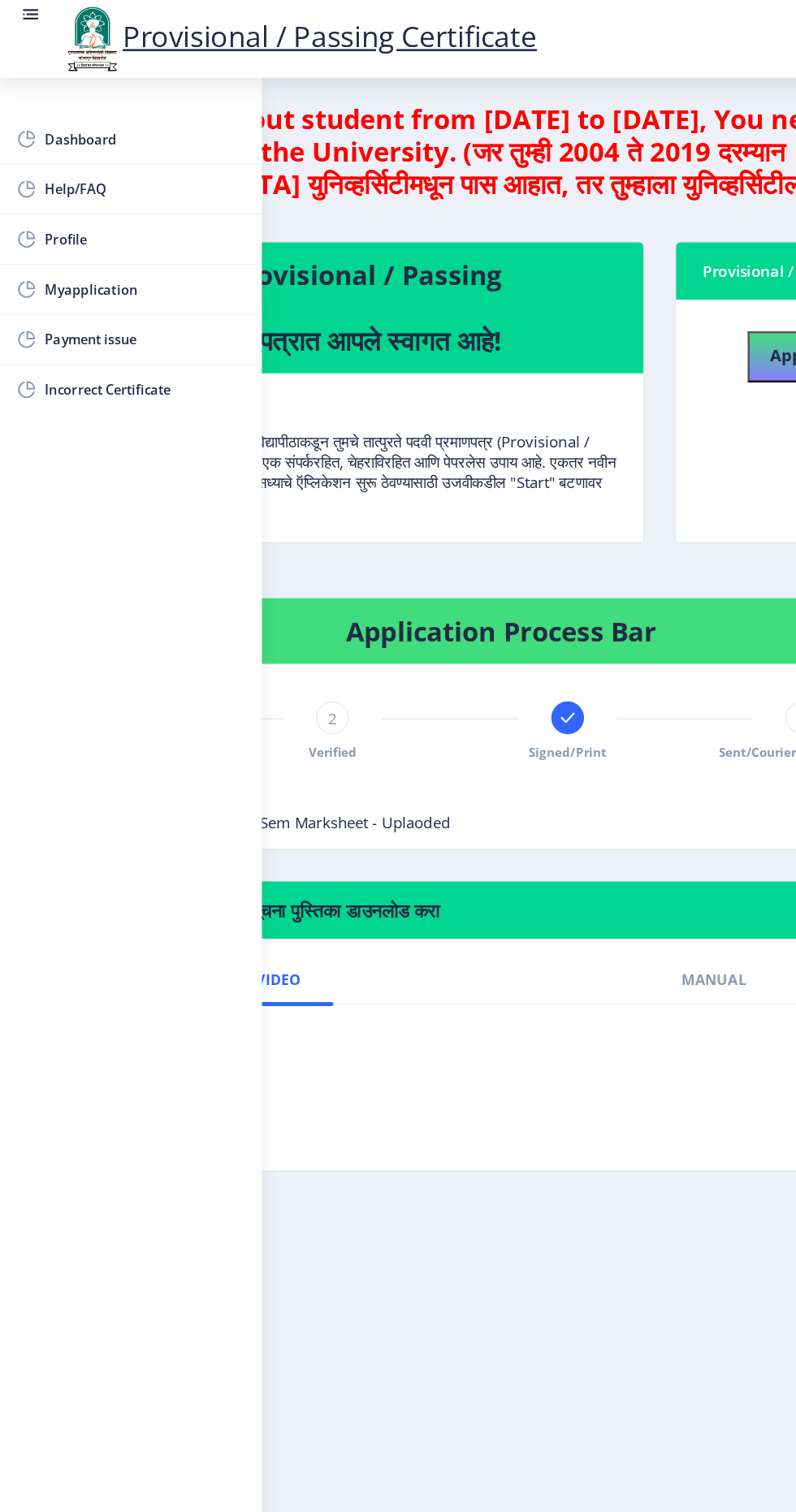
click at [23, 7] on rect at bounding box center [25, 8] width 12 height 2
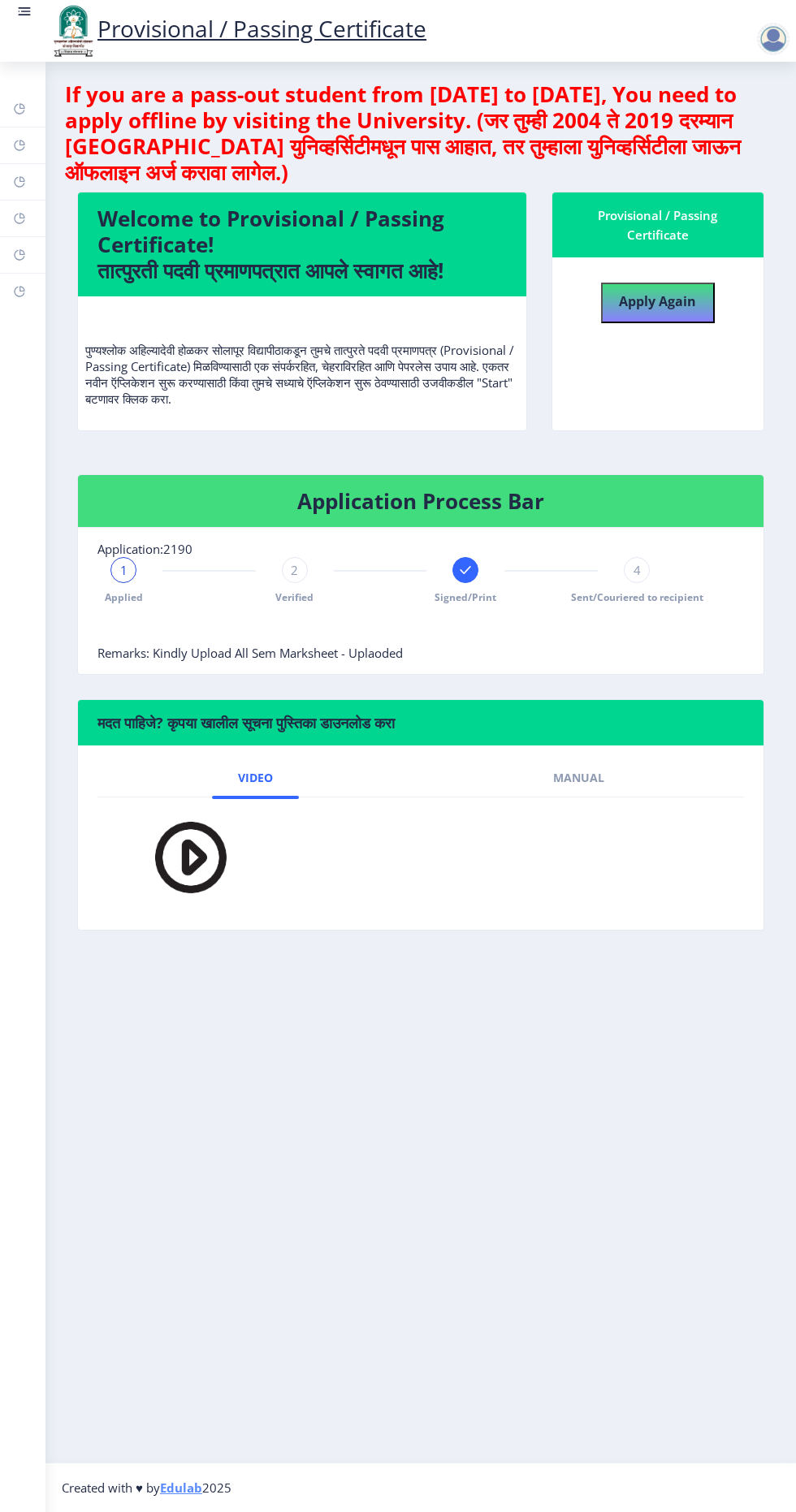
click at [772, 23] on div at bounding box center [774, 39] width 33 height 33
click at [719, 132] on span "Log out" at bounding box center [731, 126] width 104 height 20
